Goal: Find specific page/section: Find specific page/section

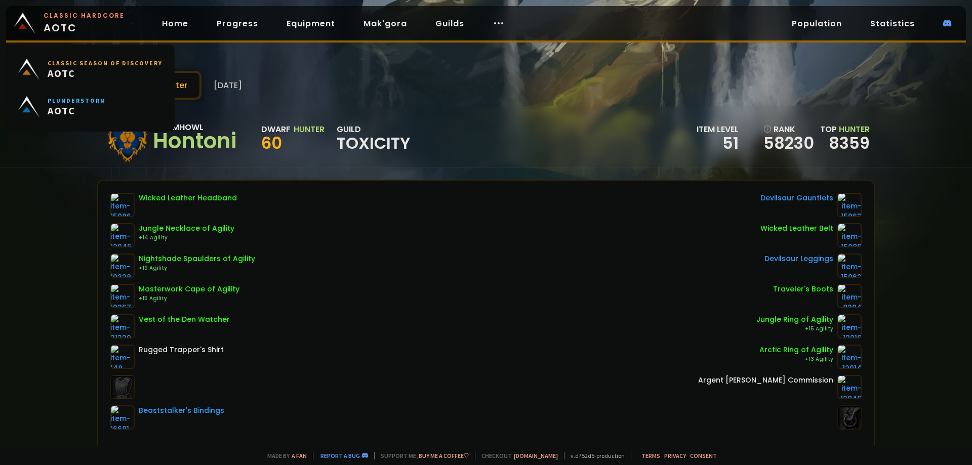
click at [75, 24] on span "Classic Hardcore AOTC" at bounding box center [84, 23] width 81 height 24
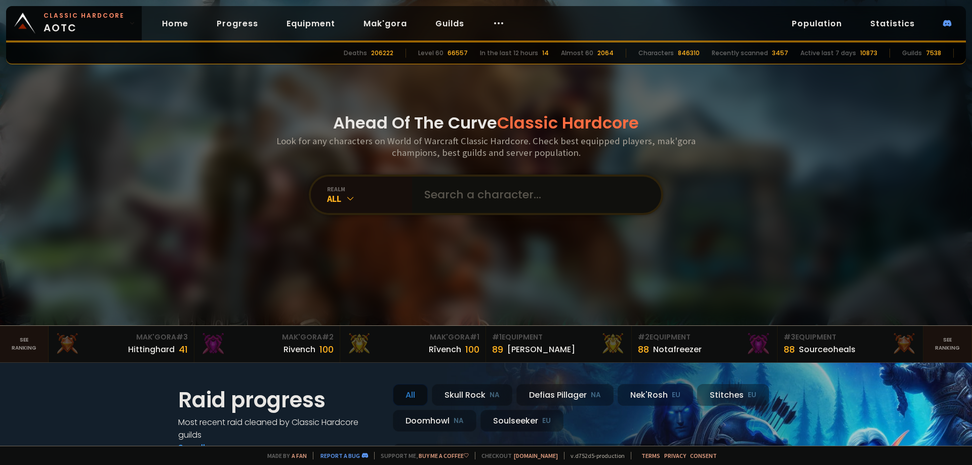
click at [468, 198] on input "text" at bounding box center [533, 195] width 231 height 36
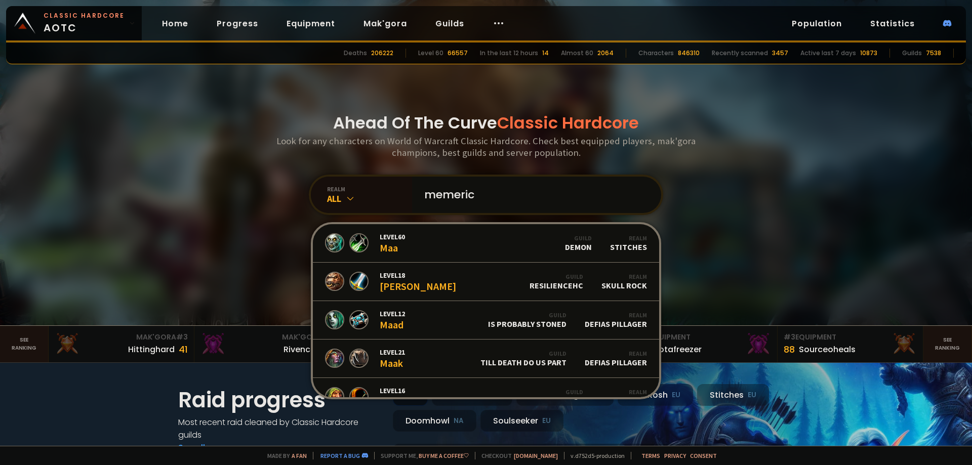
type input "memerica"
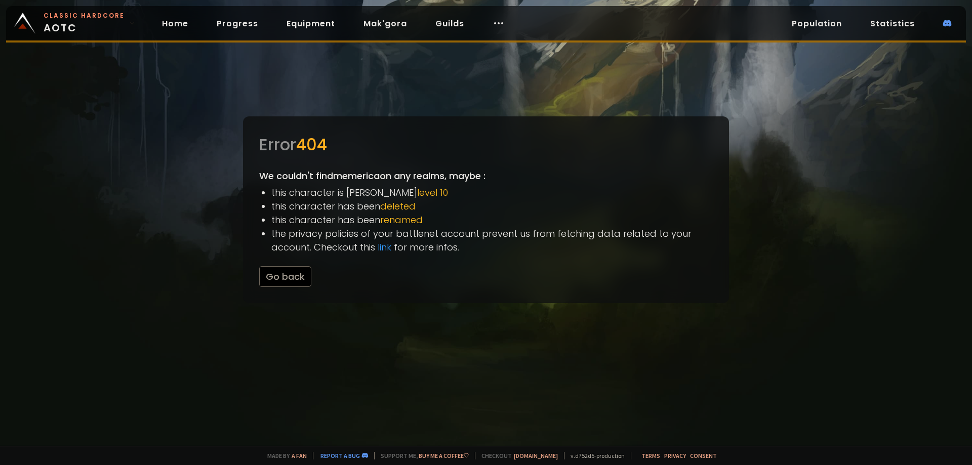
click at [68, 26] on span "Classic Hardcore AOTC" at bounding box center [84, 23] width 81 height 24
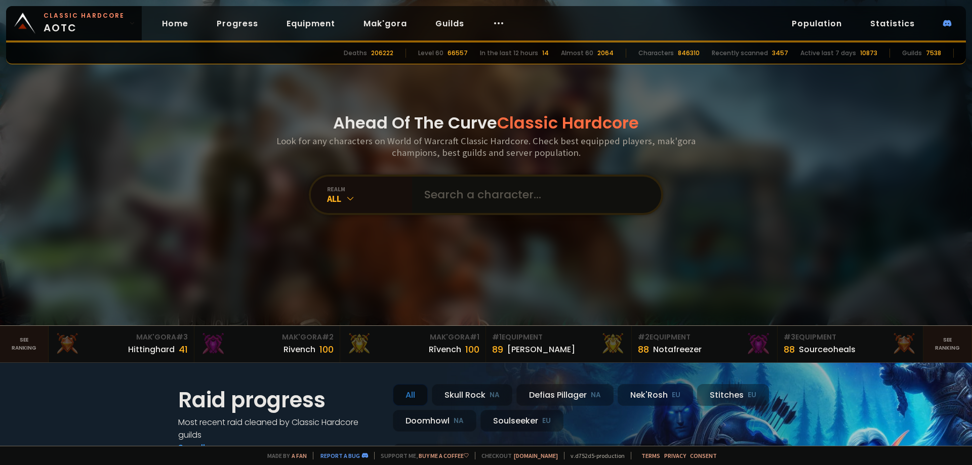
click at [436, 187] on input "text" at bounding box center [533, 195] width 231 height 36
type input "nothing"
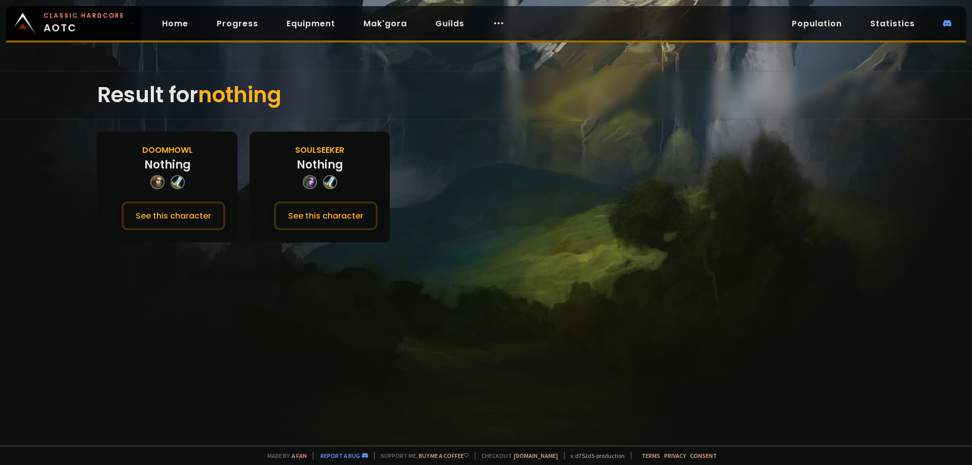
drag, startPoint x: 195, startPoint y: 226, endPoint x: 107, endPoint y: 247, distance: 90.4
click at [196, 226] on button "See this character" at bounding box center [174, 216] width 104 height 29
